Goal: Task Accomplishment & Management: Use online tool/utility

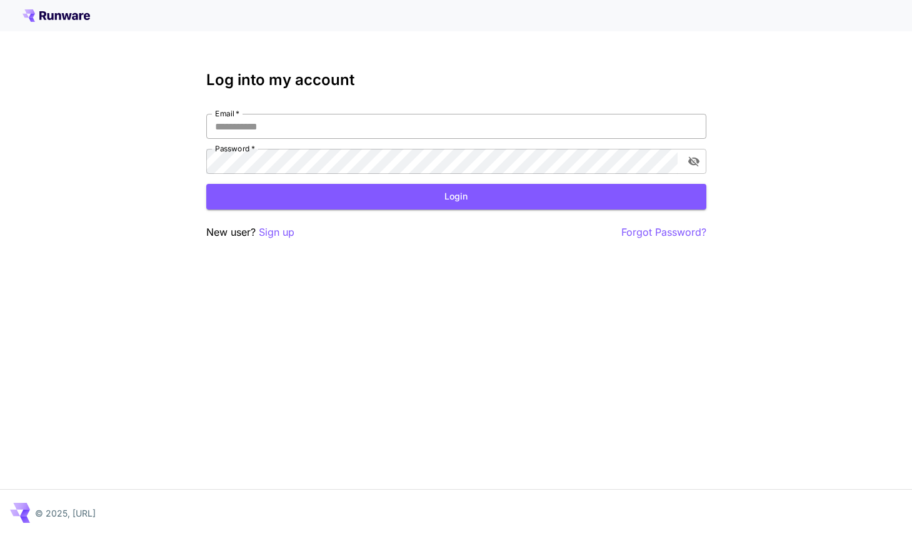
type input "**********"
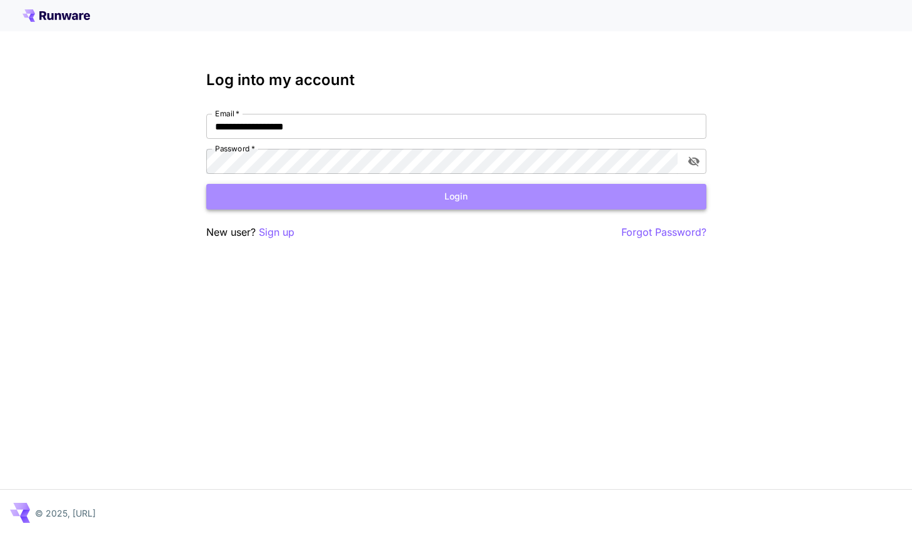
click at [351, 201] on button "Login" at bounding box center [456, 197] width 500 height 26
